Goal: Use online tool/utility: Utilize a website feature to perform a specific function

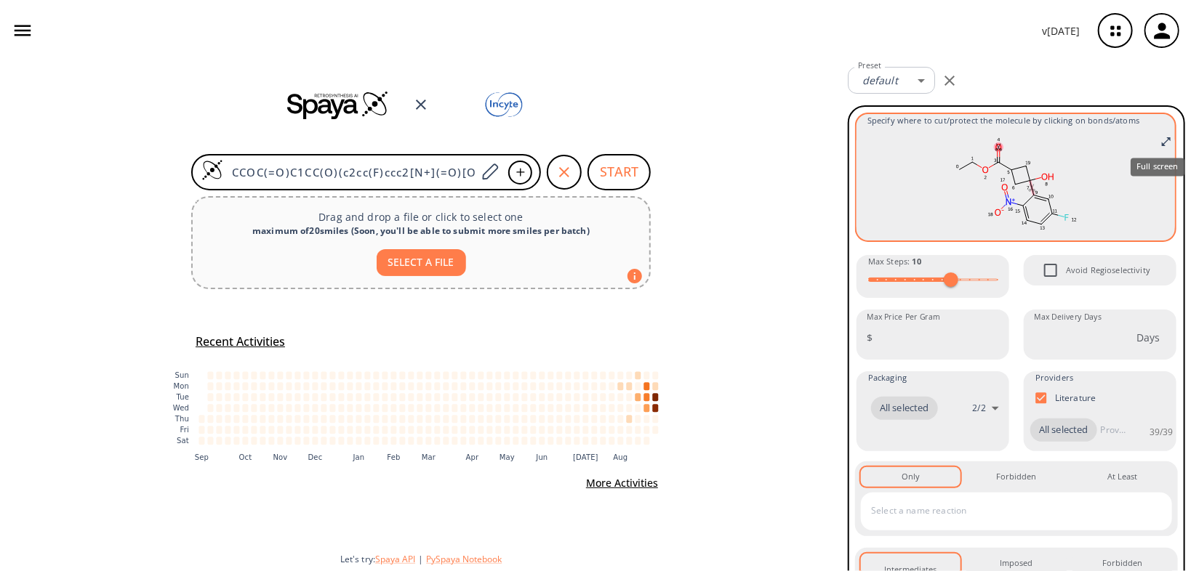
click at [1160, 140] on icon "Full screen" at bounding box center [1166, 142] width 12 height 12
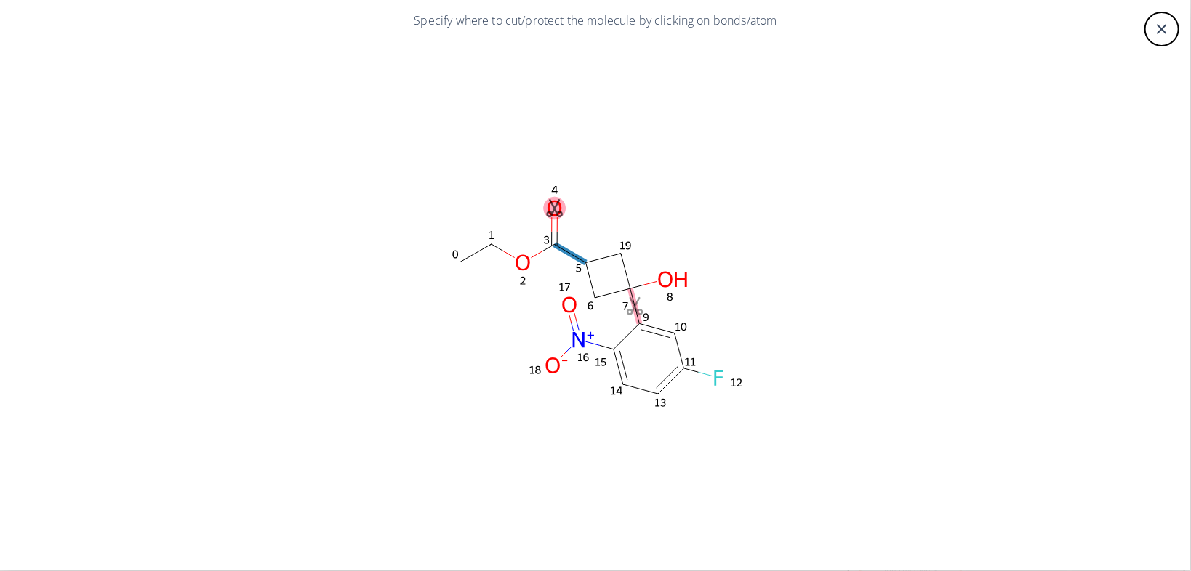
click at [569, 255] on icon at bounding box center [570, 253] width 31 height 18
click at [1150, 32] on div at bounding box center [595, 285] width 1191 height 571
click at [1163, 33] on icon "close" at bounding box center [1161, 28] width 17 height 17
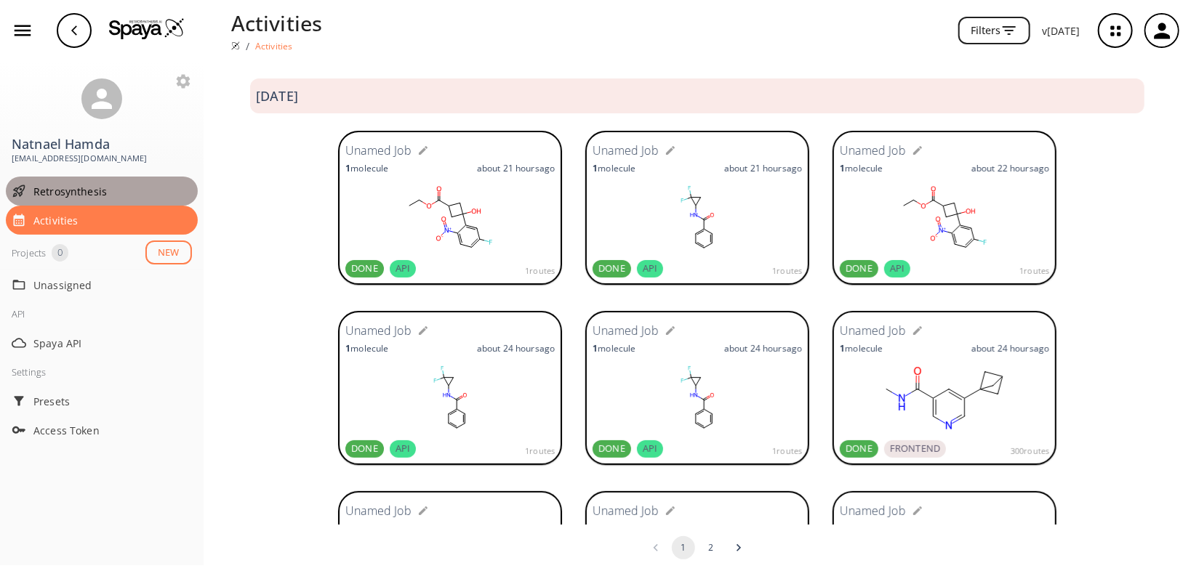
click at [65, 190] on span "Retrosynthesis" at bounding box center [112, 191] width 158 height 15
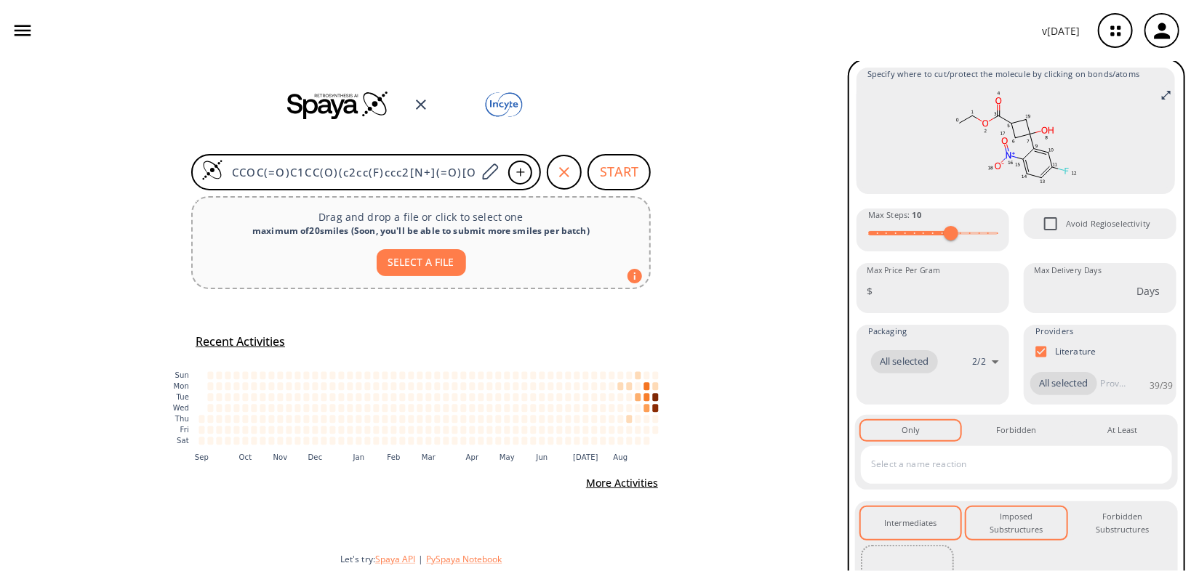
scroll to position [215, 0]
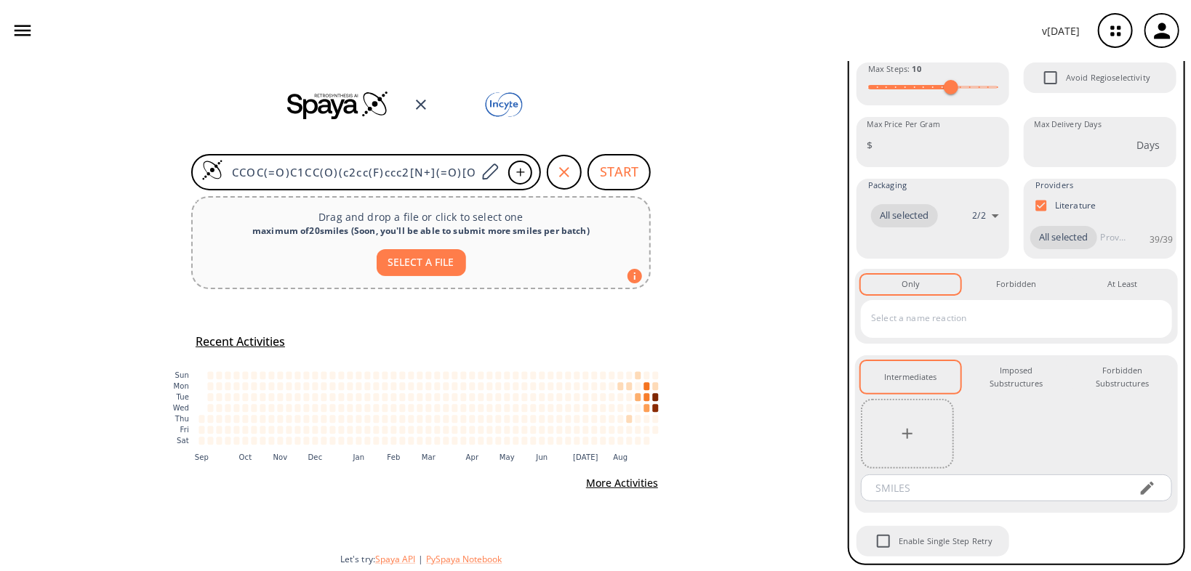
click at [929, 324] on input "text" at bounding box center [1005, 318] width 276 height 23
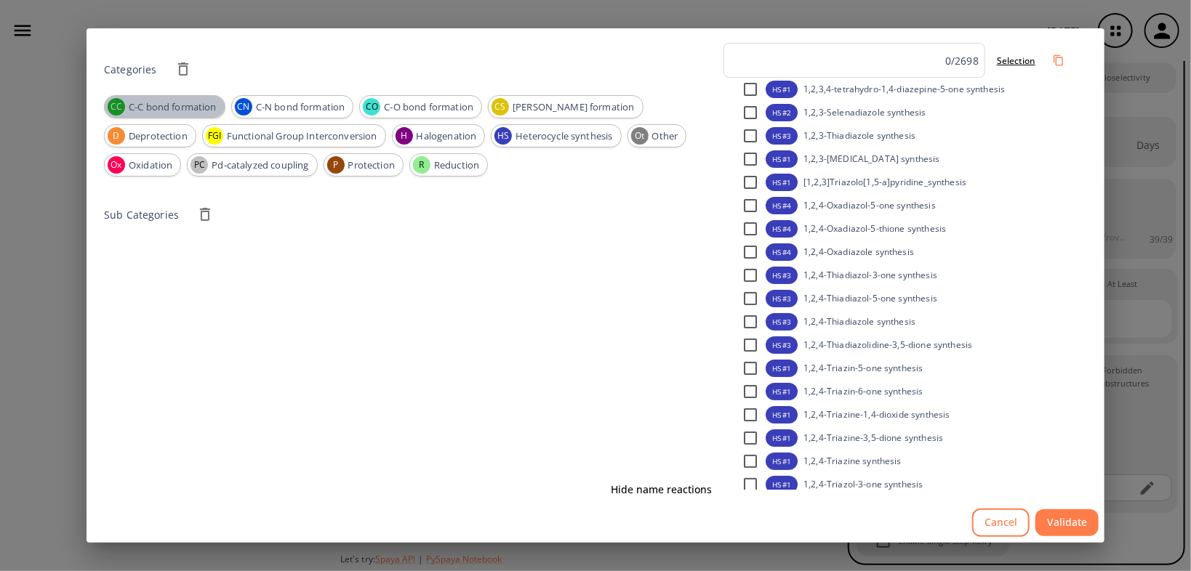
click at [169, 108] on span "C-C bond formation" at bounding box center [173, 107] width 104 height 15
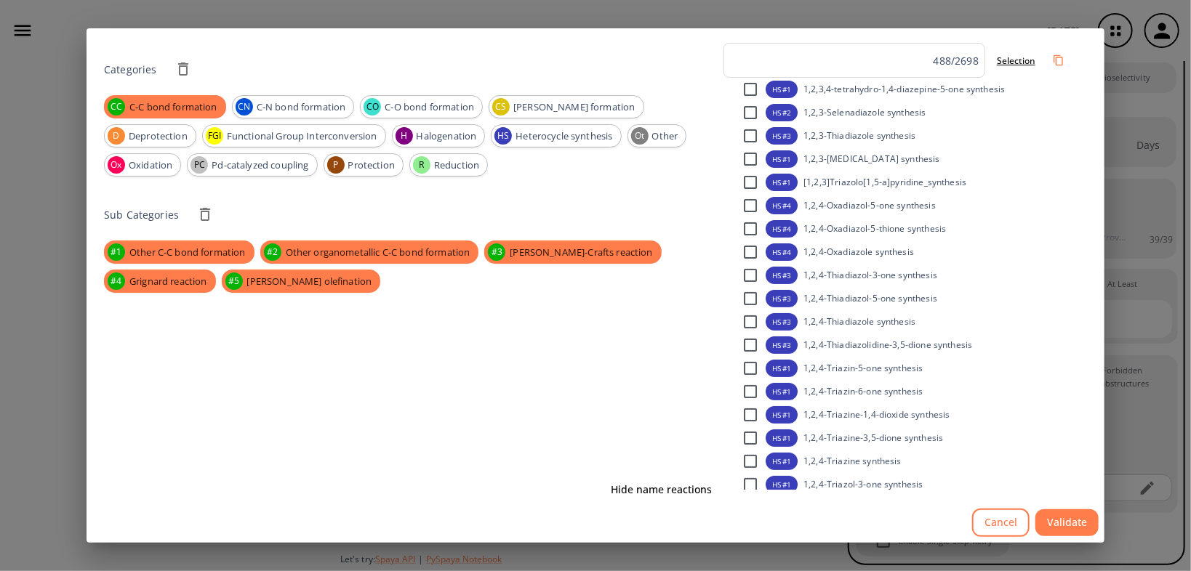
click at [40, 17] on div "Categories CC C-C bond formation CN C-N bond formation CO C-O bond formation CS…" at bounding box center [595, 285] width 1191 height 571
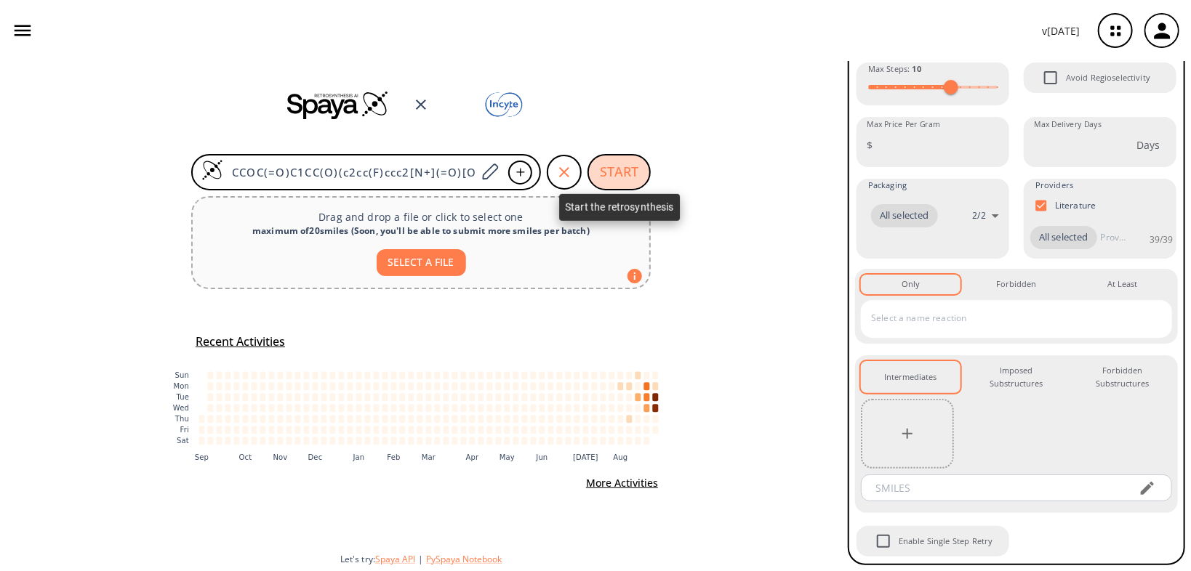
click at [625, 169] on button "START" at bounding box center [618, 172] width 63 height 36
